Goal: Obtain resource: Download file/media

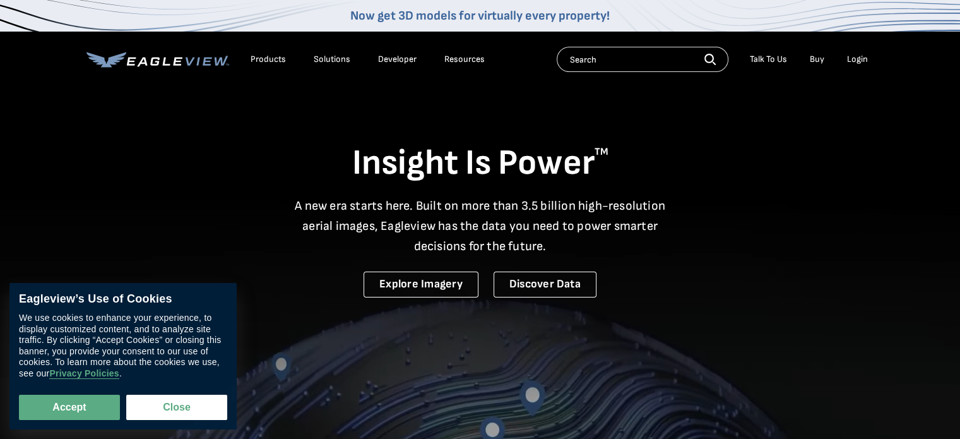
click at [856, 57] on div "Login" at bounding box center [857, 59] width 21 height 11
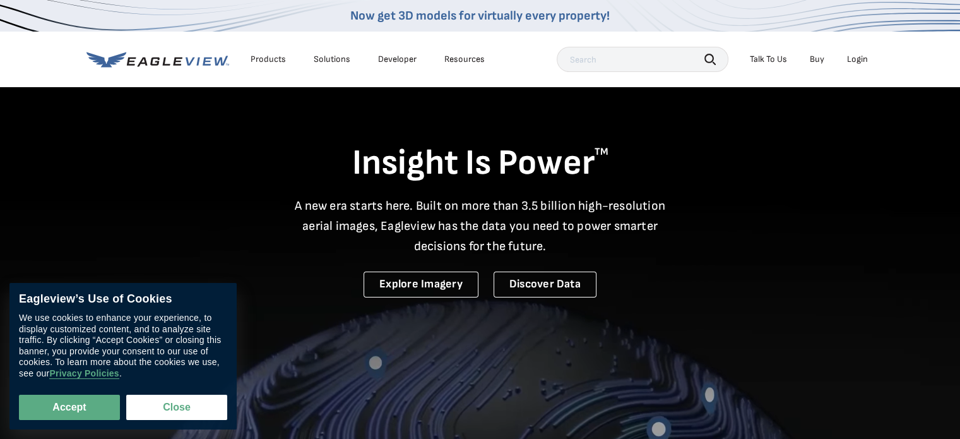
click at [858, 62] on div "Login" at bounding box center [857, 59] width 21 height 11
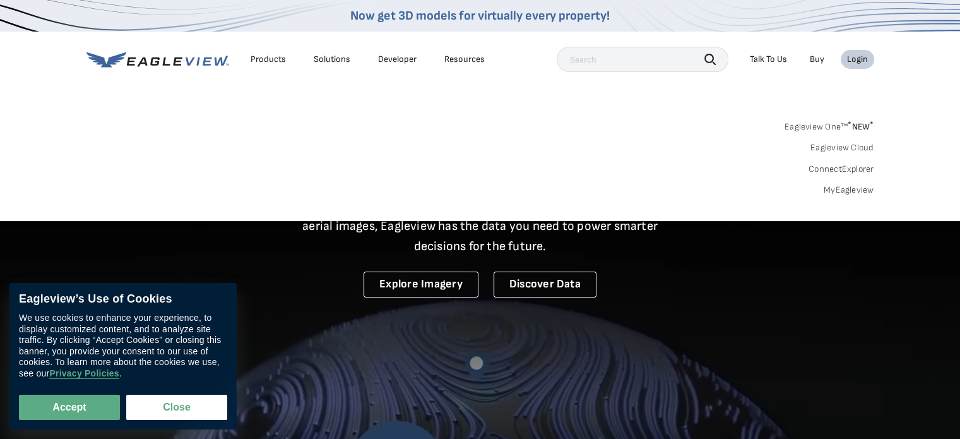
click at [846, 188] on link "MyEagleview" at bounding box center [849, 189] width 50 height 11
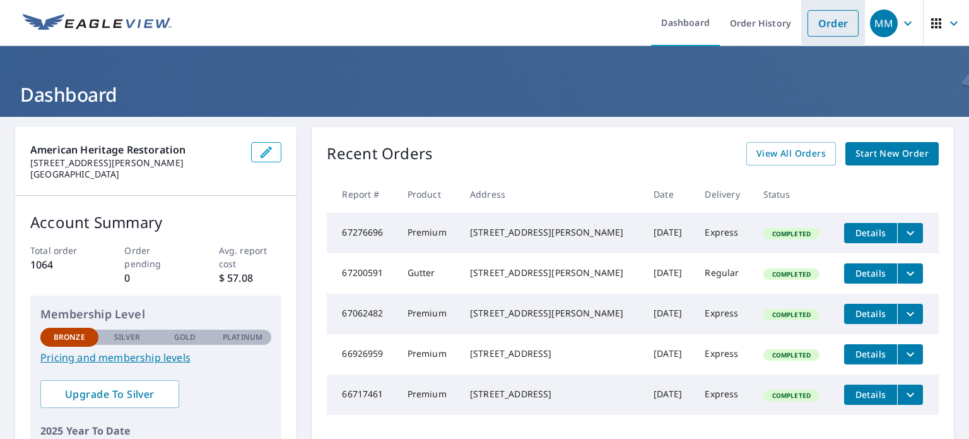
click at [822, 25] on link "Order" at bounding box center [833, 23] width 51 height 27
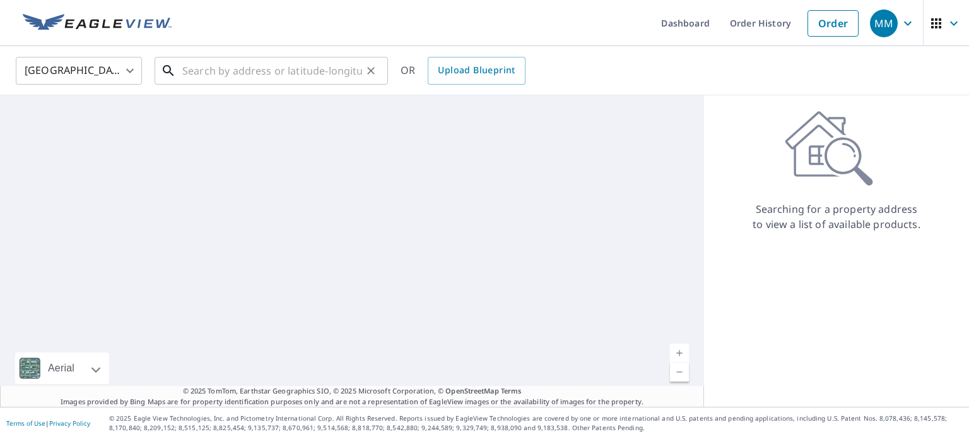
click at [193, 76] on input "text" at bounding box center [272, 70] width 180 height 35
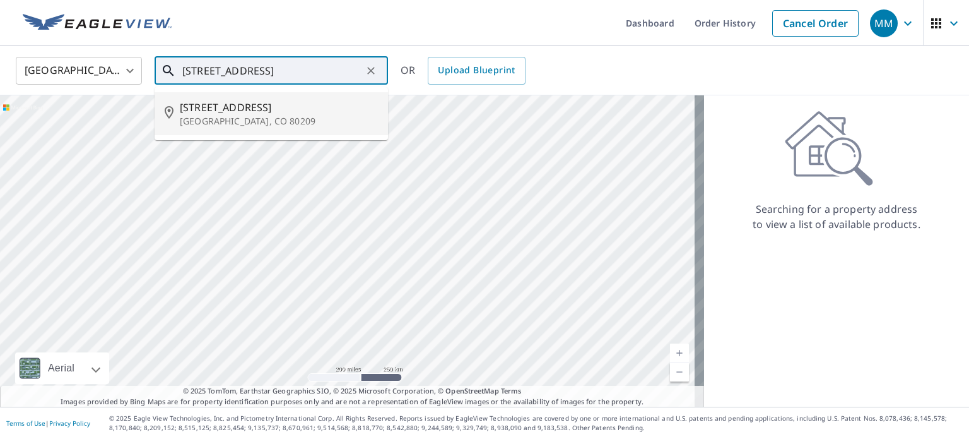
click at [225, 108] on span "[STREET_ADDRESS]" at bounding box center [279, 107] width 198 height 15
type input "[STREET_ADDRESS]"
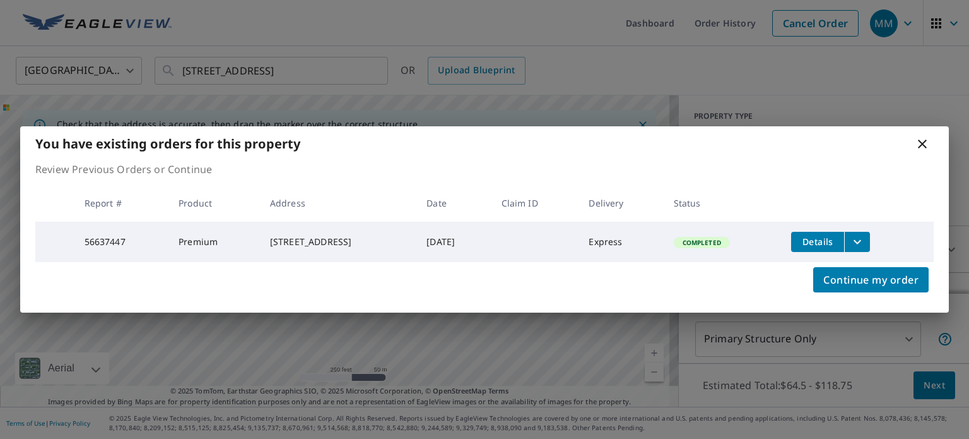
click at [861, 241] on icon "filesDropdownBtn-56637447" at bounding box center [857, 241] width 15 height 15
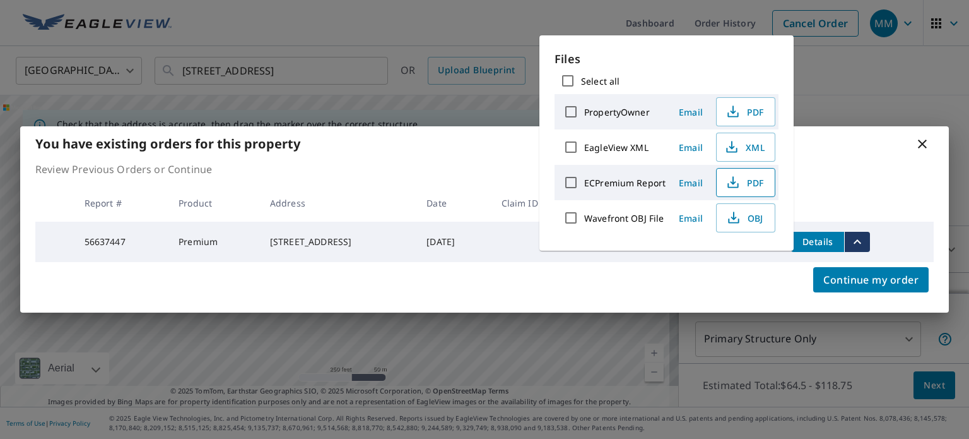
click at [751, 185] on span "PDF" at bounding box center [745, 182] width 40 height 15
